Goal: Task Accomplishment & Management: Complete application form

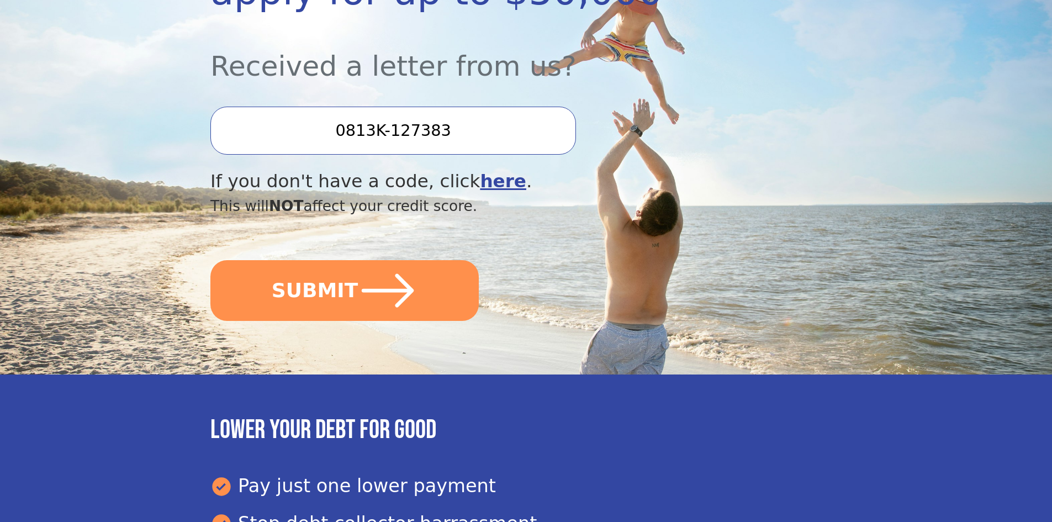
scroll to position [276, 0]
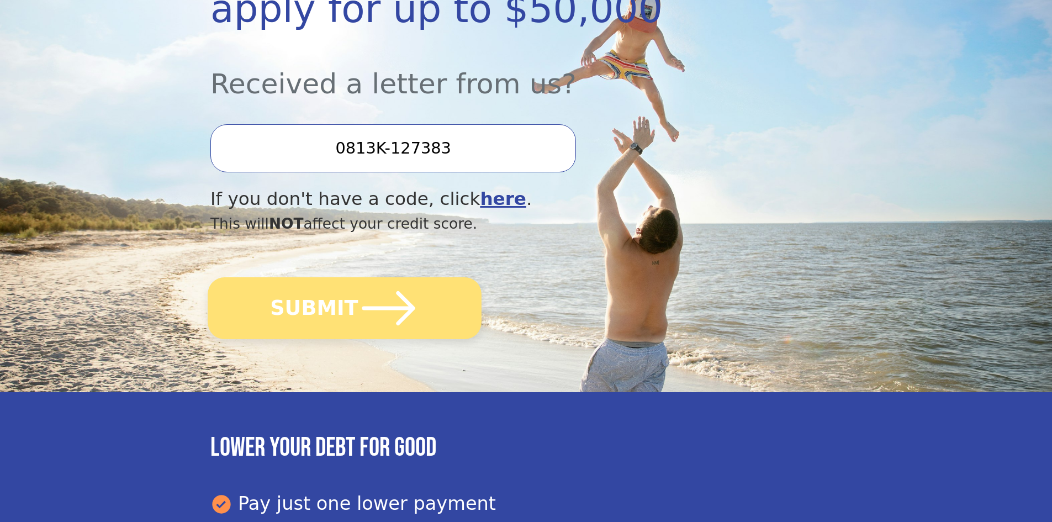
click at [331, 304] on button "SUBMIT" at bounding box center [345, 308] width 274 height 62
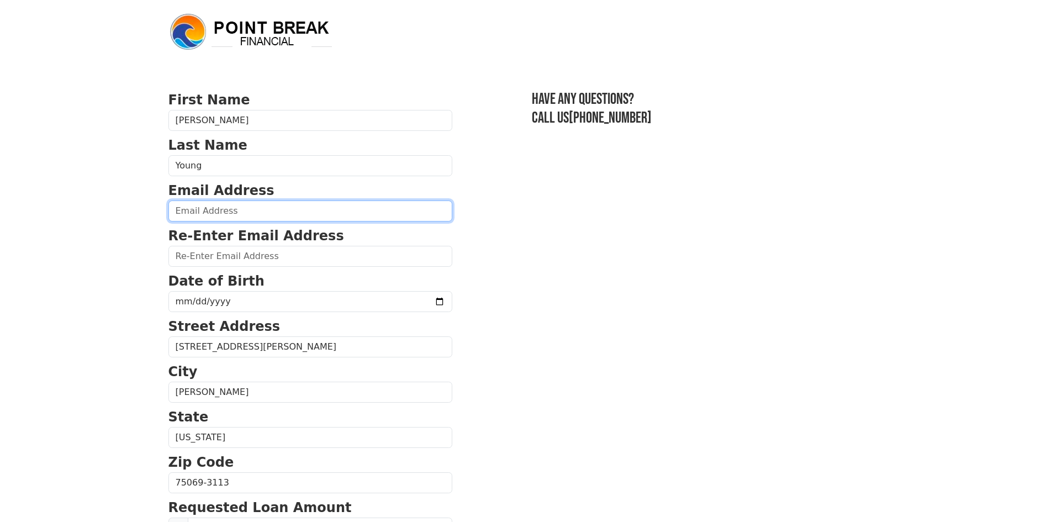
click at [190, 216] on input "email" at bounding box center [310, 210] width 284 height 21
type input "jky4play@hotmail.com"
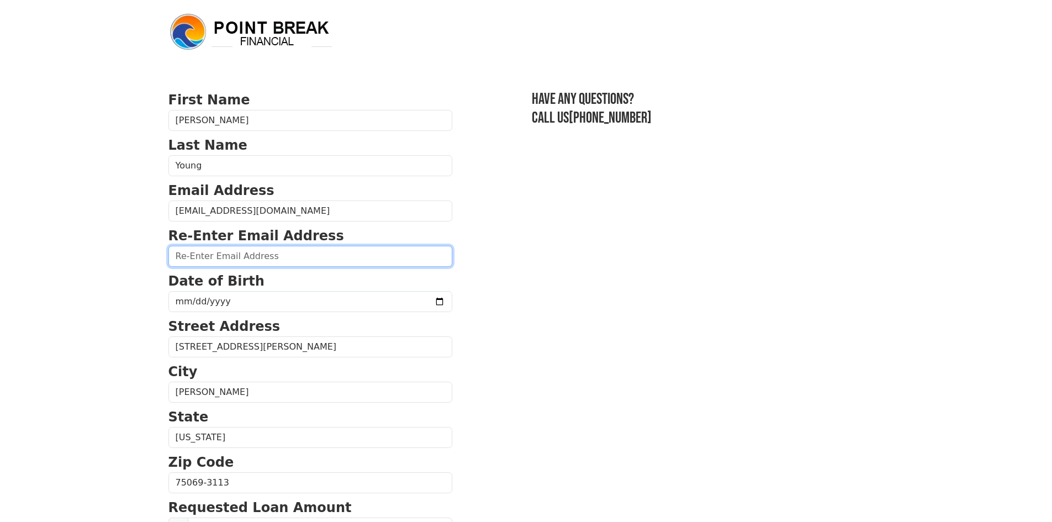
click at [235, 257] on input "email" at bounding box center [310, 256] width 284 height 21
type input "jky4play@hotmail.com"
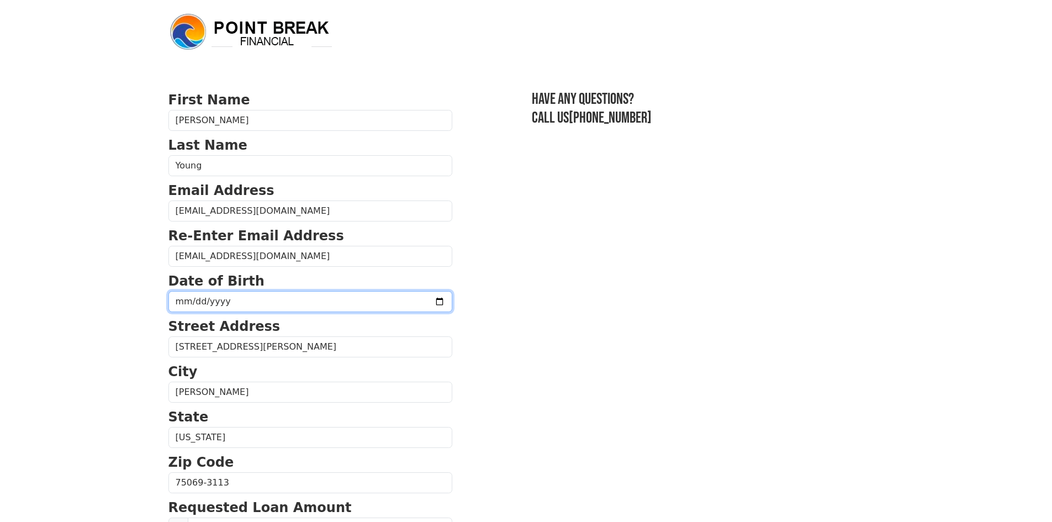
click at [200, 300] on input "date" at bounding box center [310, 301] width 284 height 21
click at [173, 305] on input "date" at bounding box center [310, 301] width 284 height 21
click at [180, 305] on input "date" at bounding box center [310, 301] width 284 height 21
type input "1967-10-28"
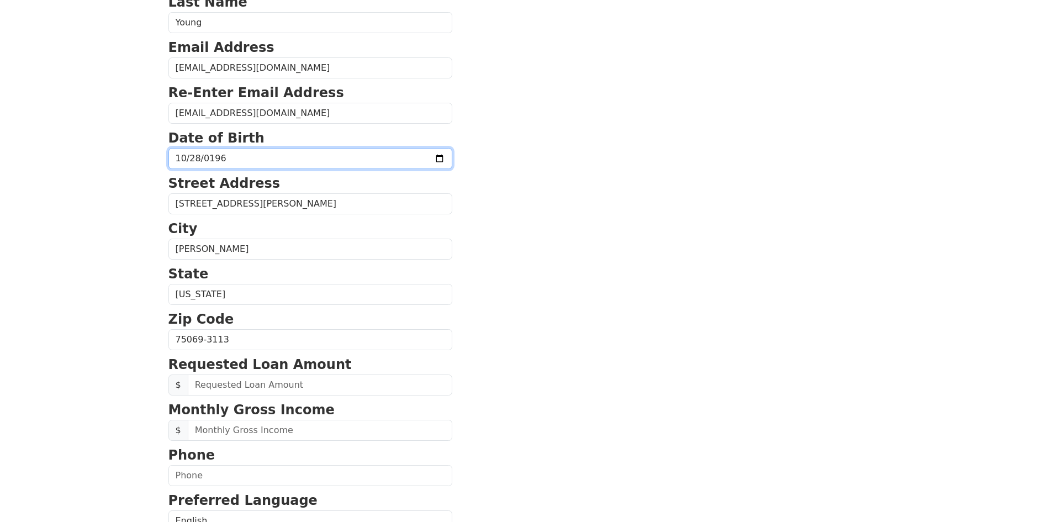
scroll to position [221, 0]
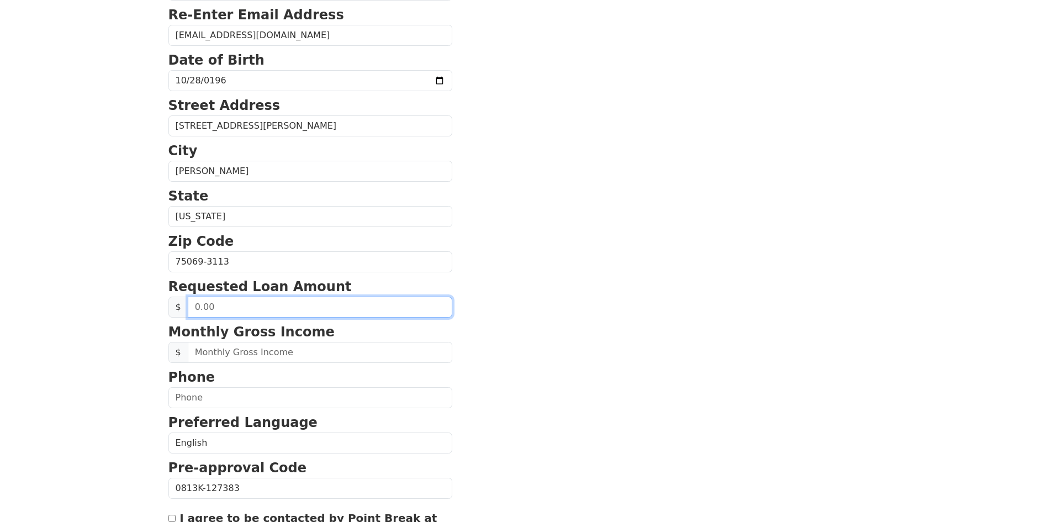
click at [193, 310] on input "text" at bounding box center [320, 306] width 264 height 21
type input "20,000.00"
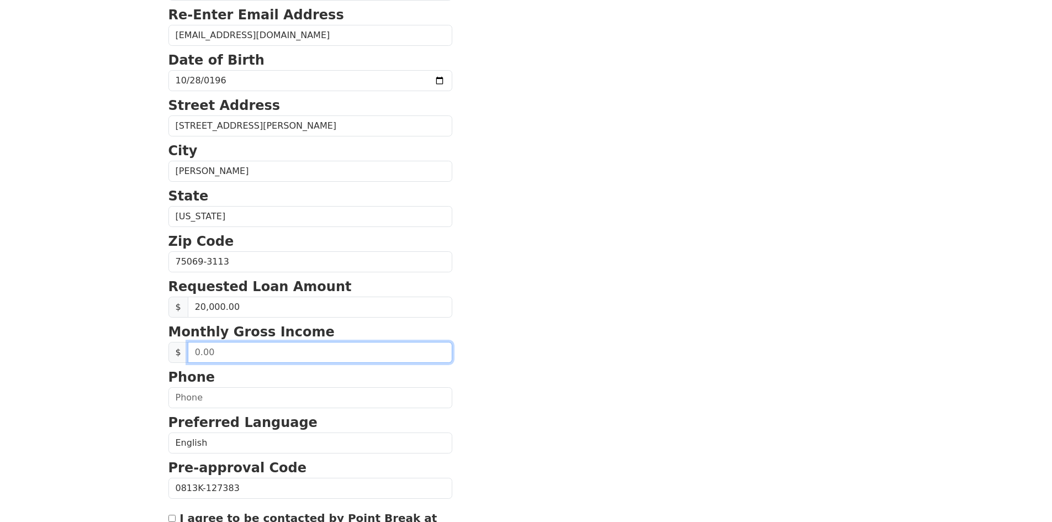
click at [203, 358] on input "text" at bounding box center [320, 352] width 264 height 21
click at [214, 359] on input "text" at bounding box center [320, 352] width 264 height 21
type input "5,000.00"
drag, startPoint x: 245, startPoint y: 378, endPoint x: 235, endPoint y: 384, distance: 12.1
click at [244, 378] on p "Phone" at bounding box center [310, 377] width 284 height 20
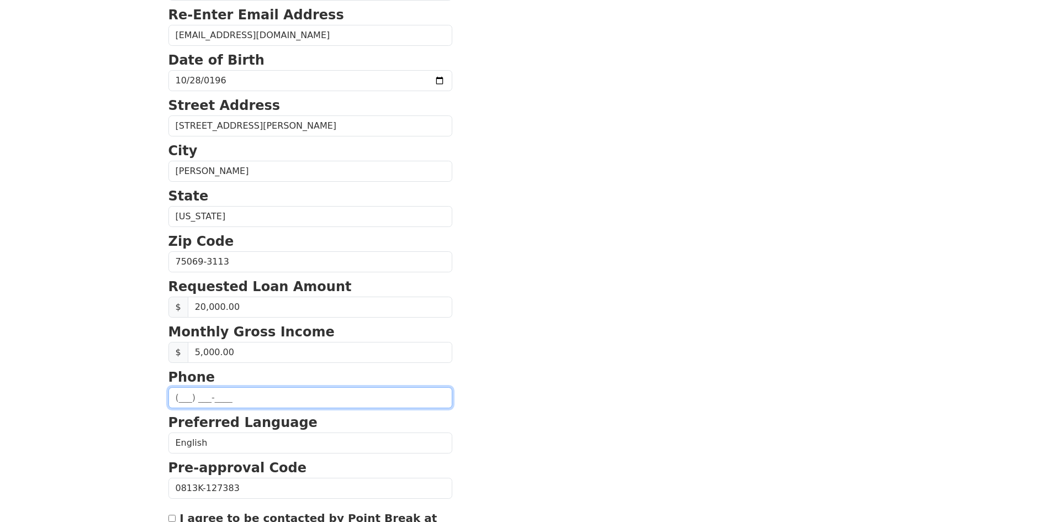
click at [179, 400] on input "text" at bounding box center [310, 397] width 284 height 21
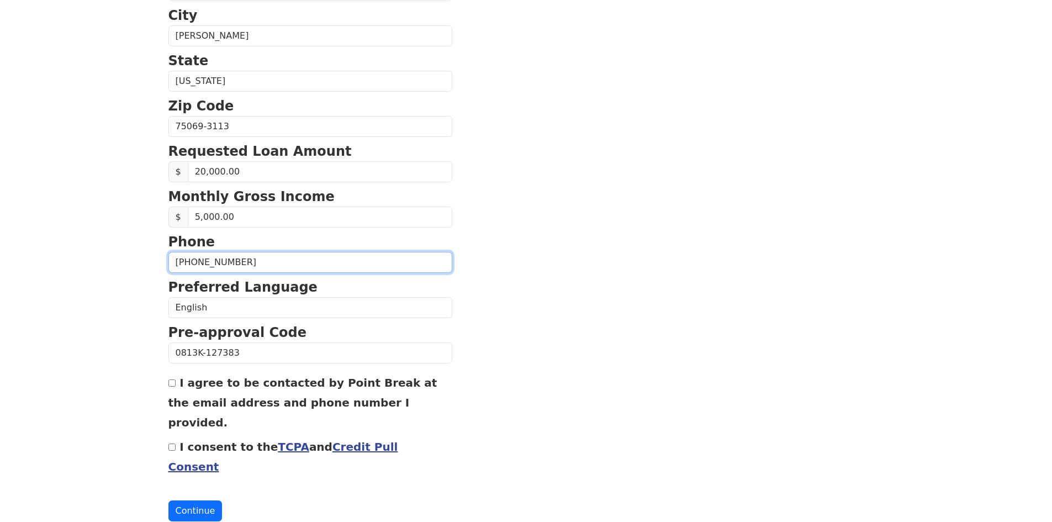
scroll to position [357, 0]
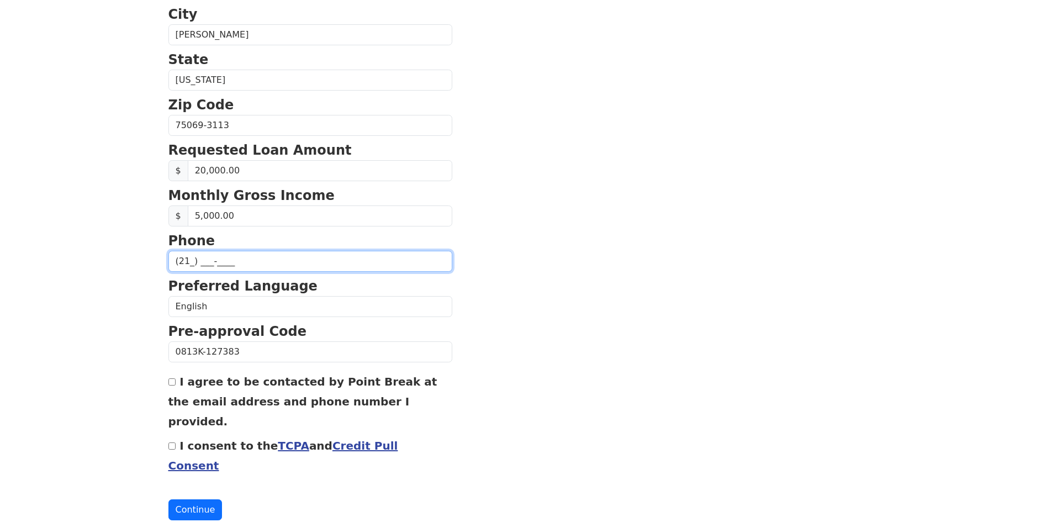
type input "(2__) ___-____"
click at [604, 307] on section "First Name James Last Name Young Email Address jky4play@hotmail.com Re-Enter Em…" at bounding box center [525, 126] width 715 height 787
click at [167, 381] on div "First Name James Last Name Young Email Address jky4play@hotmail.com Re-Enter Em…" at bounding box center [526, 101] width 729 height 917
click at [172, 381] on input "I agree to be contacted by Point Break at the email address and phone number I …" at bounding box center [171, 381] width 7 height 7
checkbox input "true"
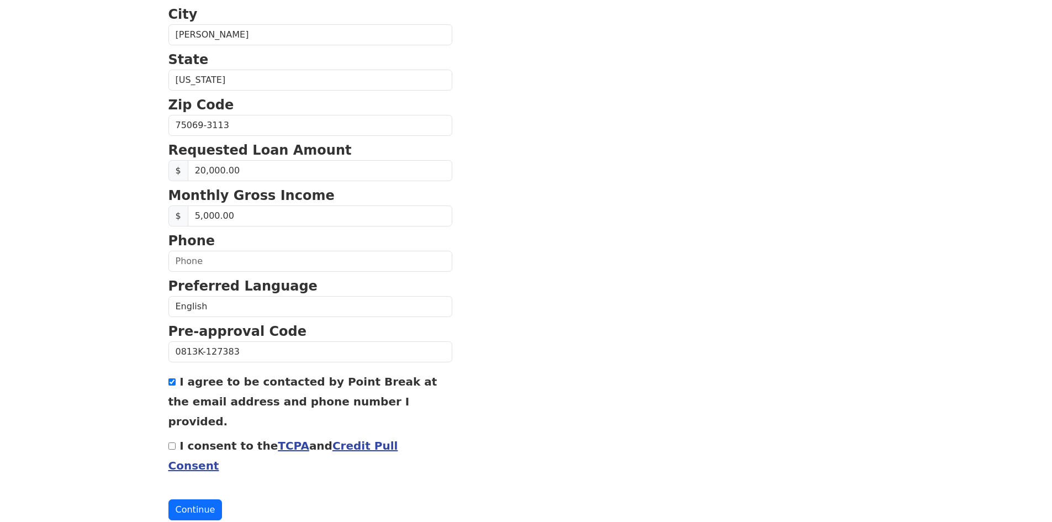
click at [169, 442] on input "I consent to the TCPA and Credit Pull Consent" at bounding box center [171, 445] width 7 height 7
checkbox input "true"
click at [185, 499] on button "Continue" at bounding box center [195, 509] width 54 height 21
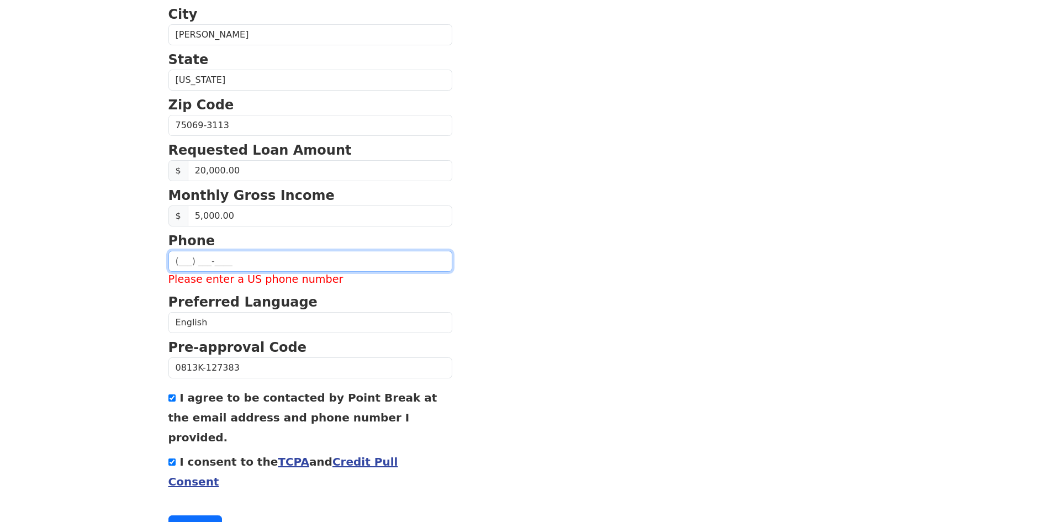
click at [197, 266] on input "text" at bounding box center [310, 261] width 284 height 21
type input "(214) 729-2135"
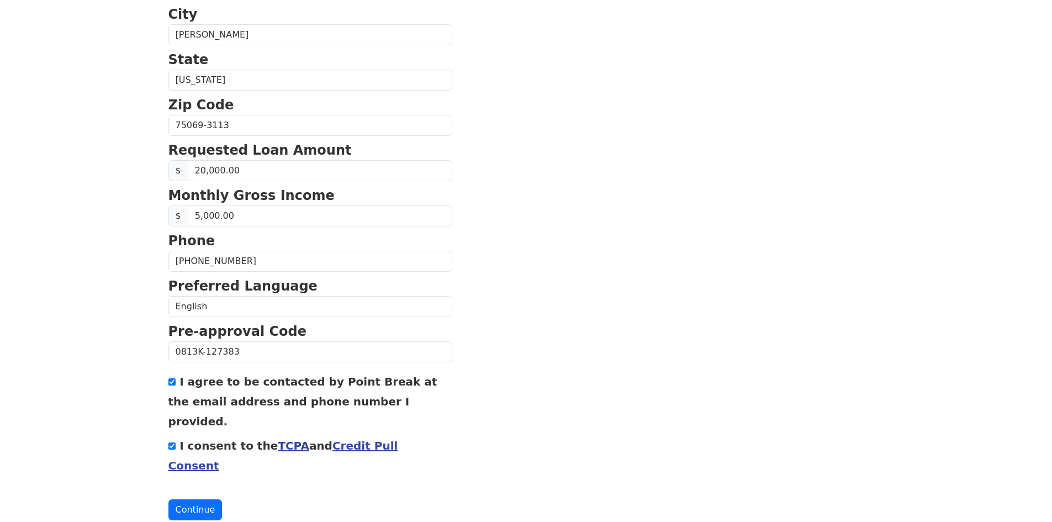
click at [847, 296] on section "First Name James Last Name Young Email Address jky4play@hotmail.com Re-Enter Em…" at bounding box center [525, 126] width 715 height 787
click at [200, 499] on button "Continue" at bounding box center [195, 509] width 54 height 21
